Goal: Information Seeking & Learning: Learn about a topic

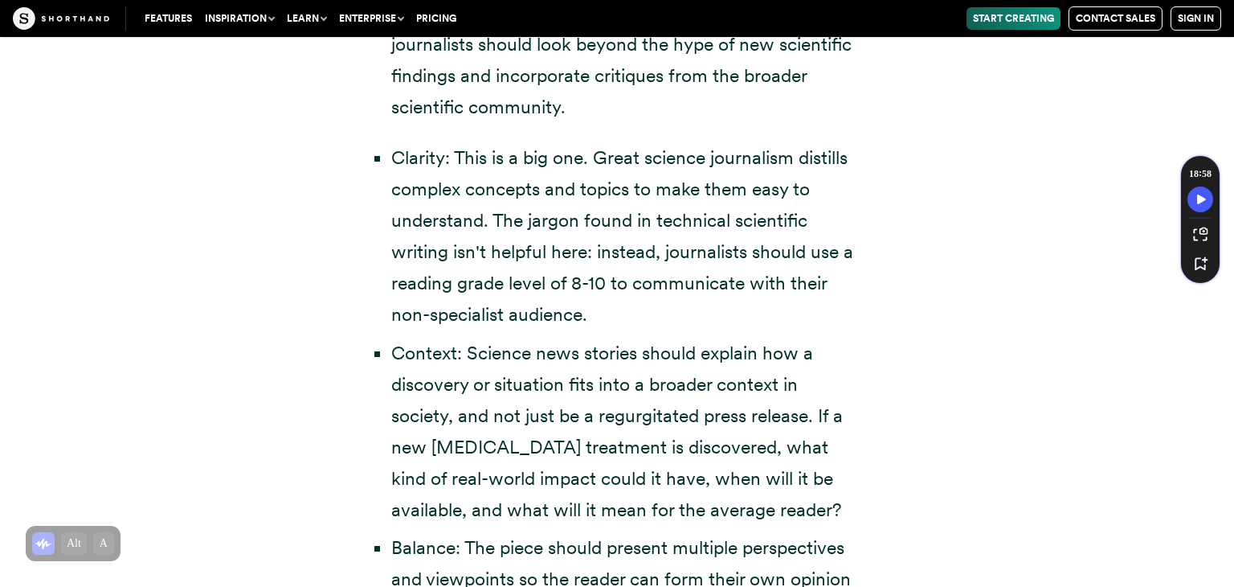
scroll to position [3534, 0]
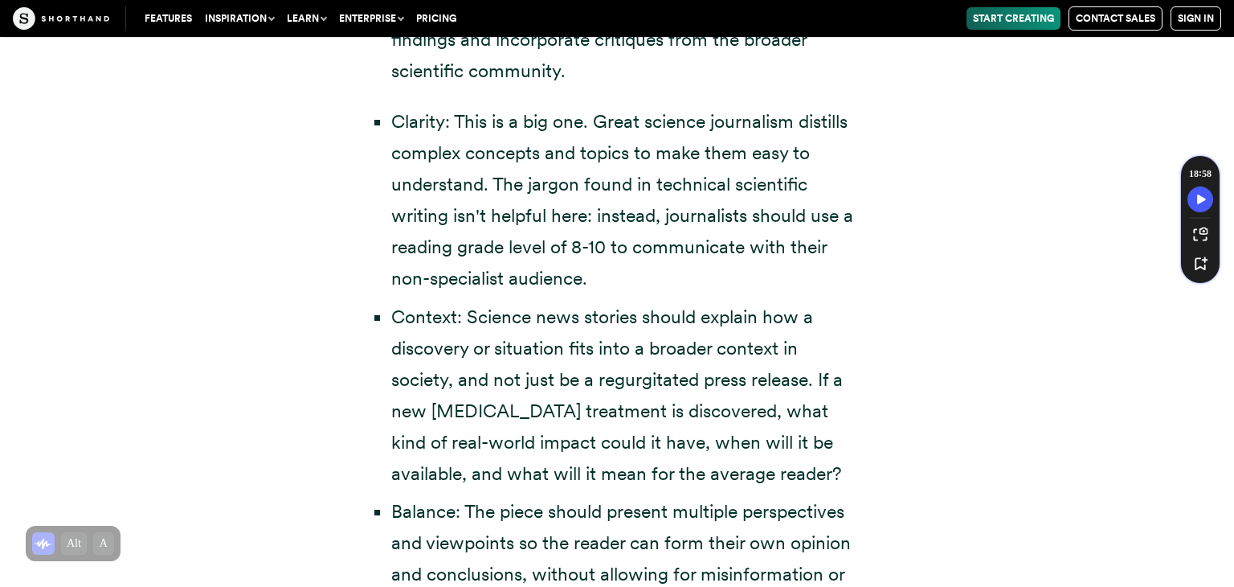
click at [1005, 276] on div "Science journalists must report on complex subjects so the average reader can u…" at bounding box center [617, 292] width 1093 height 1392
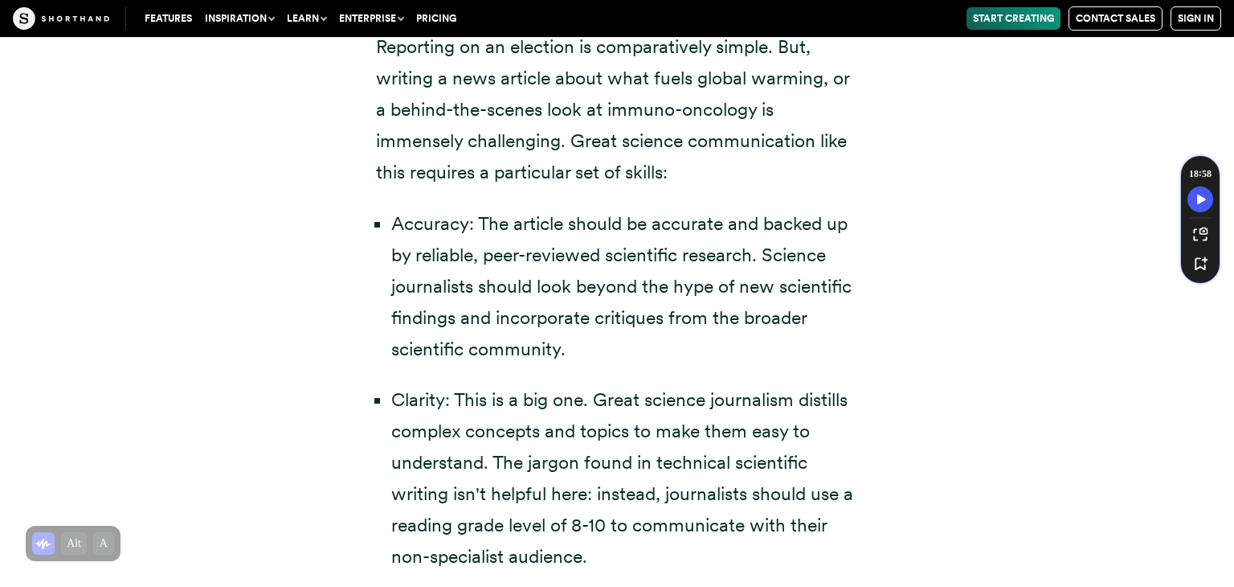
scroll to position [3292, 0]
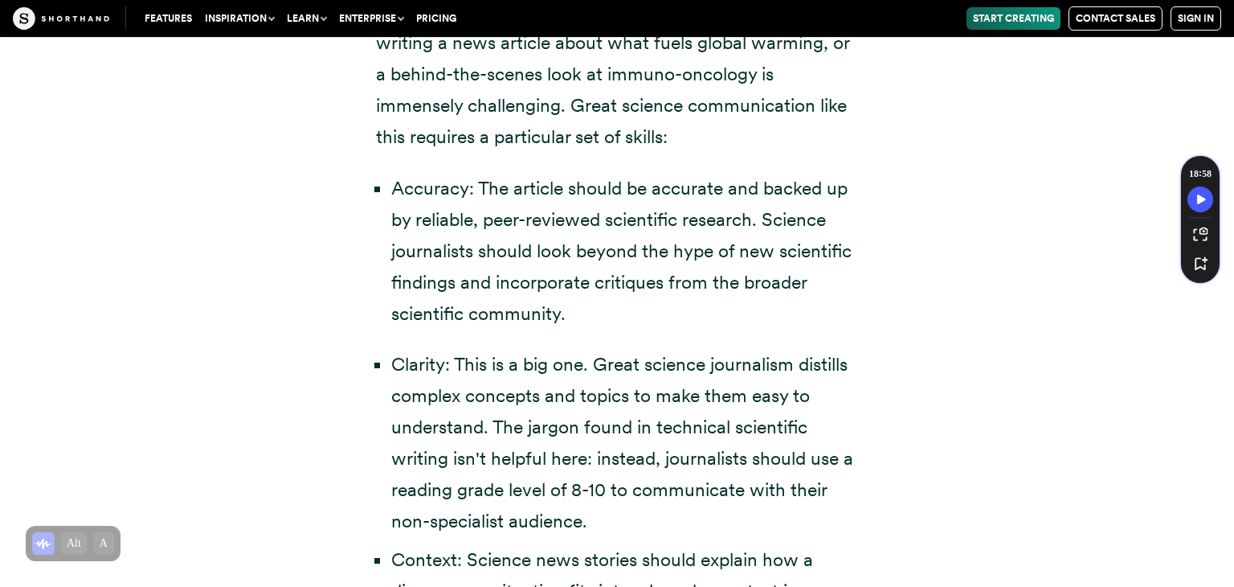
click at [894, 341] on div "Science journalists must report on complex subjects so the average reader can u…" at bounding box center [617, 534] width 1093 height 1392
click at [894, 338] on div "Science journalists must report on complex subjects so the average reader can u…" at bounding box center [617, 534] width 1093 height 1392
click at [904, 333] on div "Science journalists must report on complex subjects so the average reader can u…" at bounding box center [617, 534] width 1093 height 1392
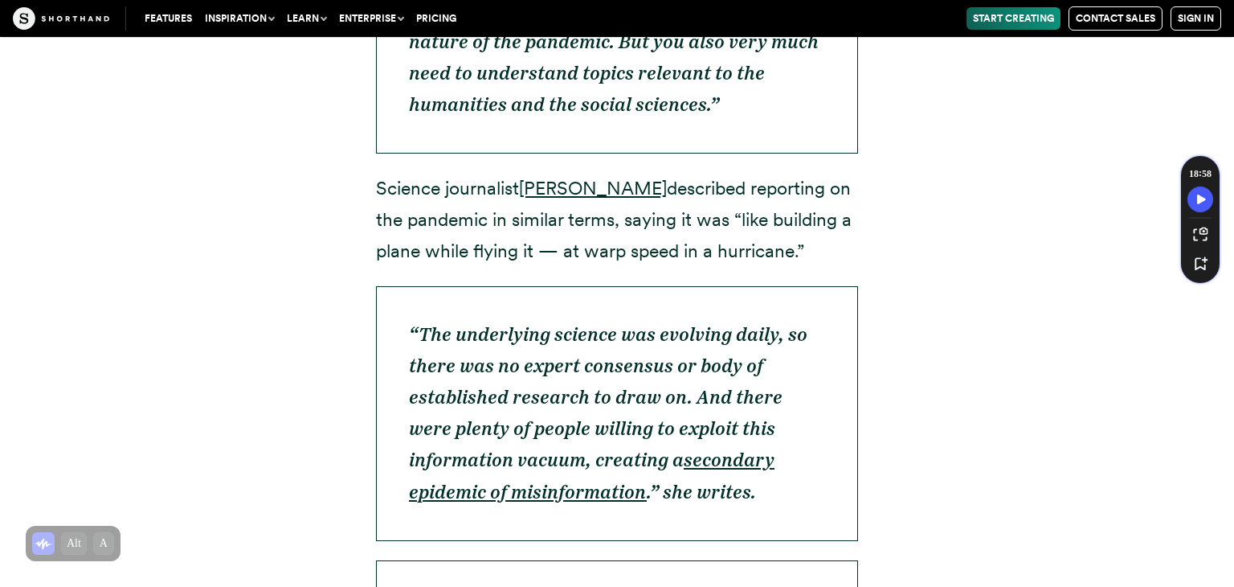
scroll to position [6056, 0]
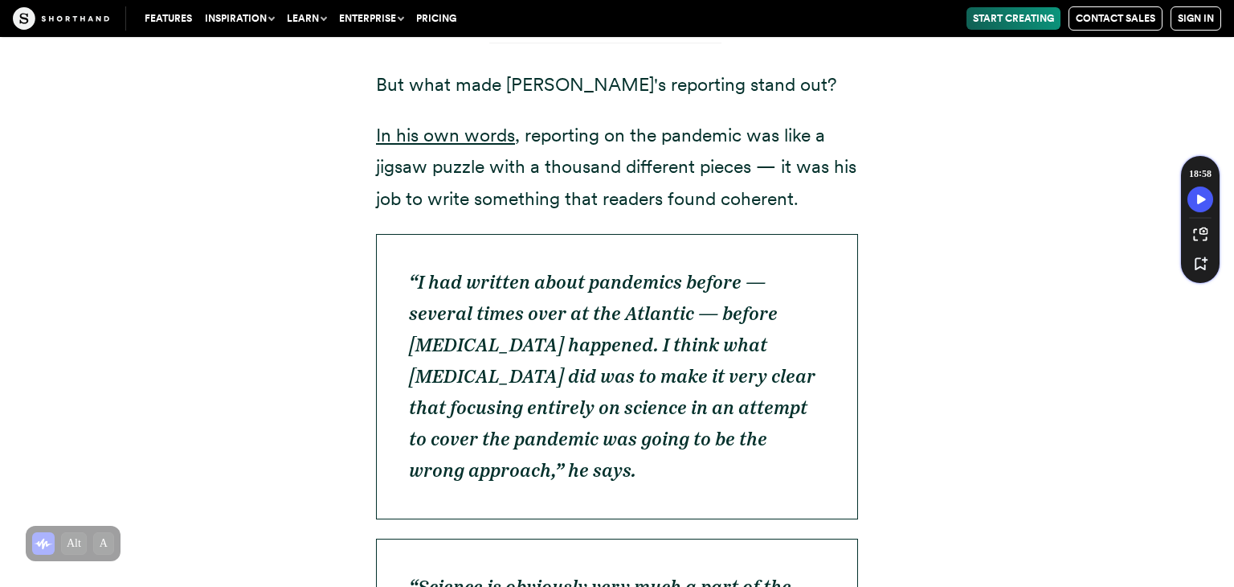
scroll to position [5489, 0]
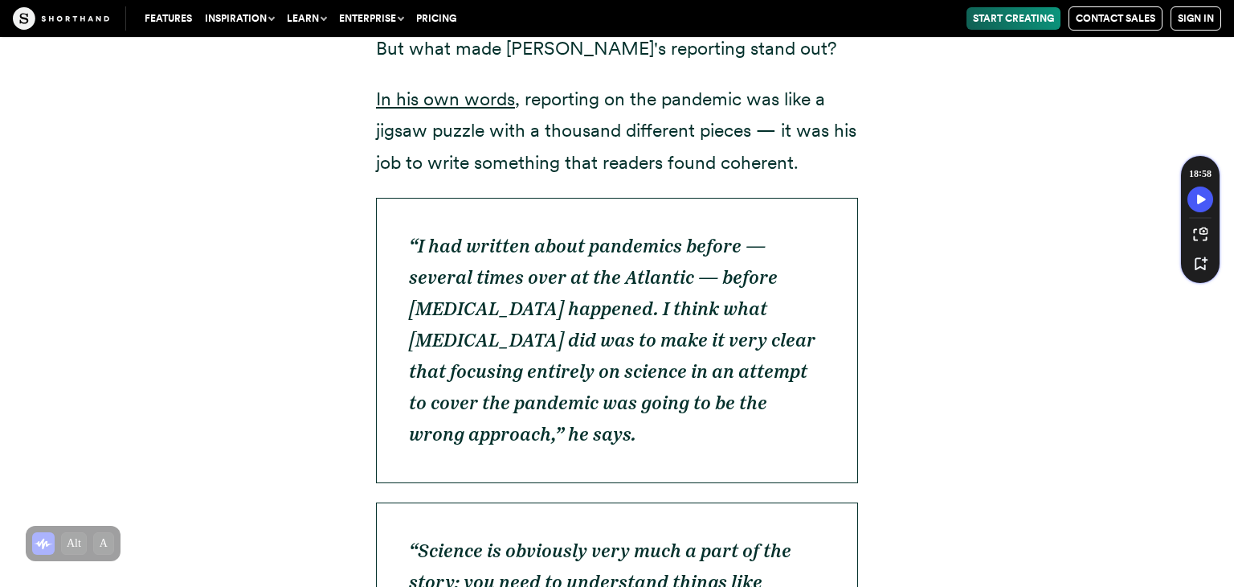
click at [1208, 71] on div "If we all think about the last time we had to grasp an incredibly complex scien…" at bounding box center [617, 486] width 1234 height 2319
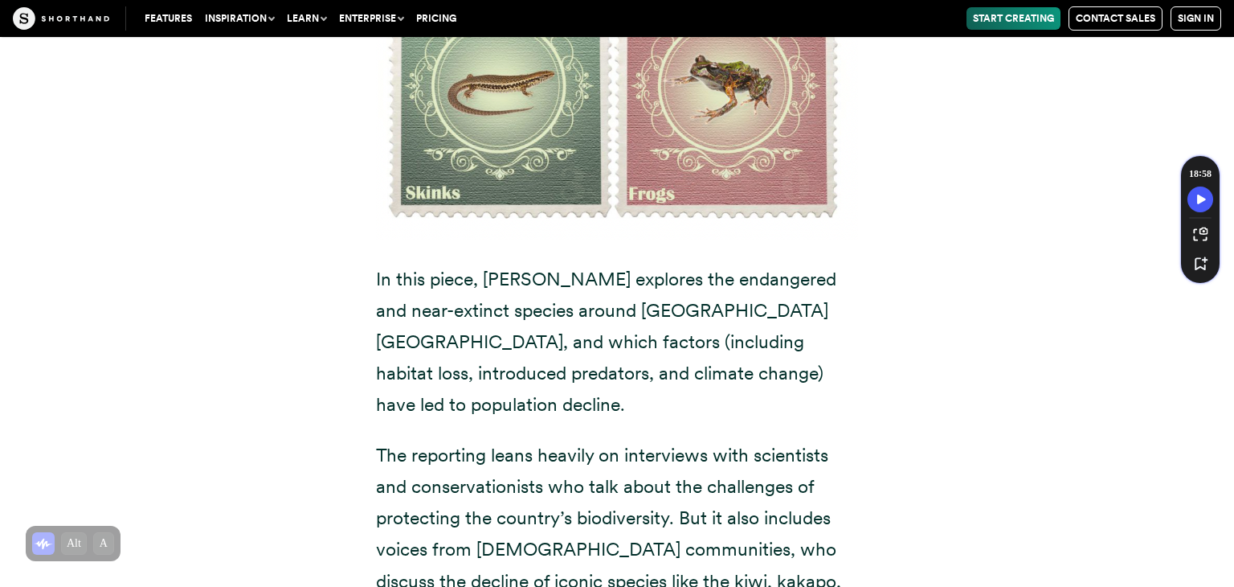
scroll to position [17319, 0]
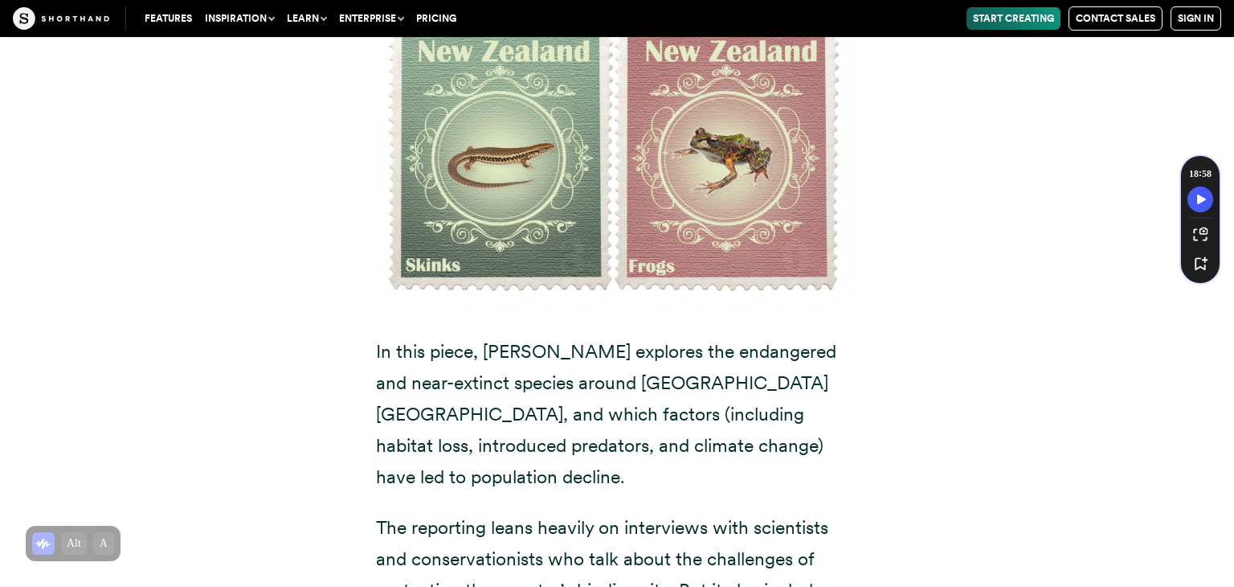
click at [963, 137] on div "5. Aotearoa’s vanishing species ✍️ Journalist: [PERSON_NAME] 📰 News outlet: RNZ" at bounding box center [617, 271] width 1093 height 1464
